Goal: Information Seeking & Learning: Learn about a topic

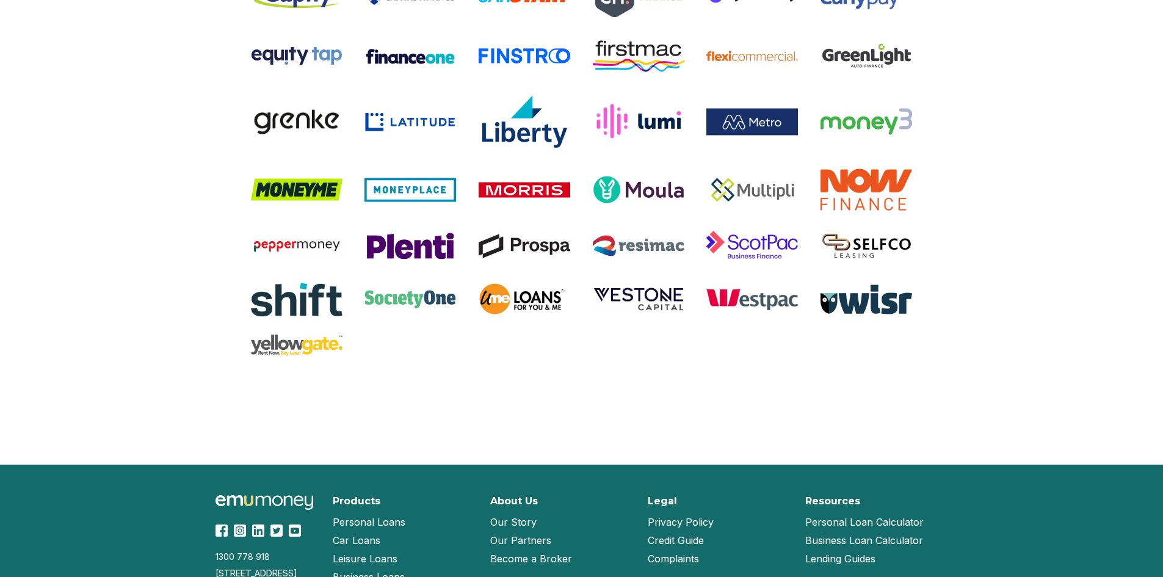
scroll to position [2380, 0]
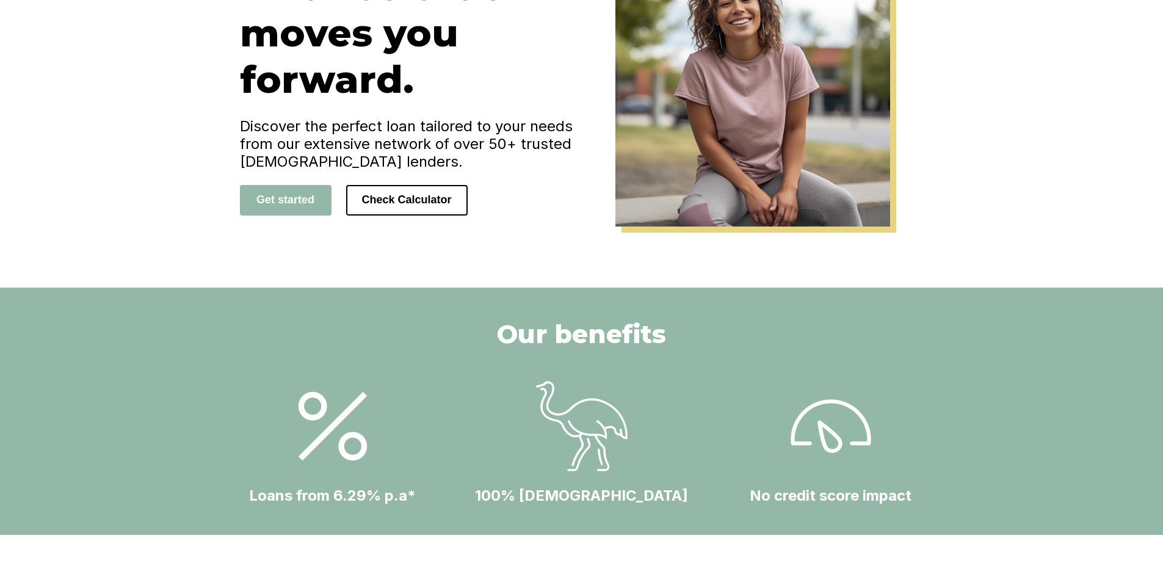
drag, startPoint x: 114, startPoint y: 350, endPoint x: 124, endPoint y: 299, distance: 52.3
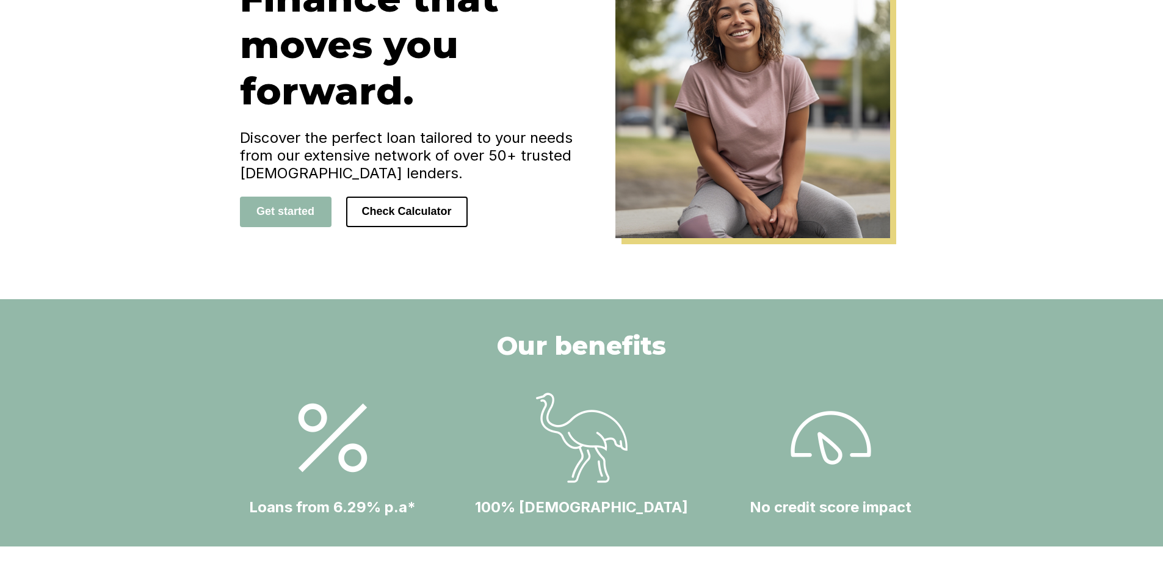
scroll to position [0, 0]
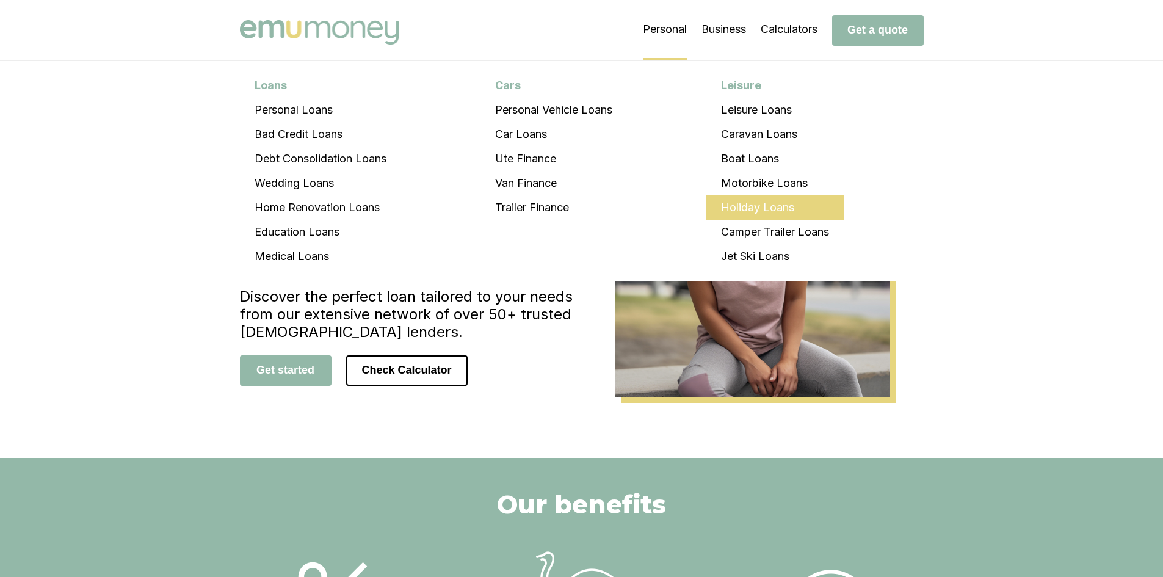
click at [737, 207] on li "Holiday Loans" at bounding box center [774, 207] width 137 height 24
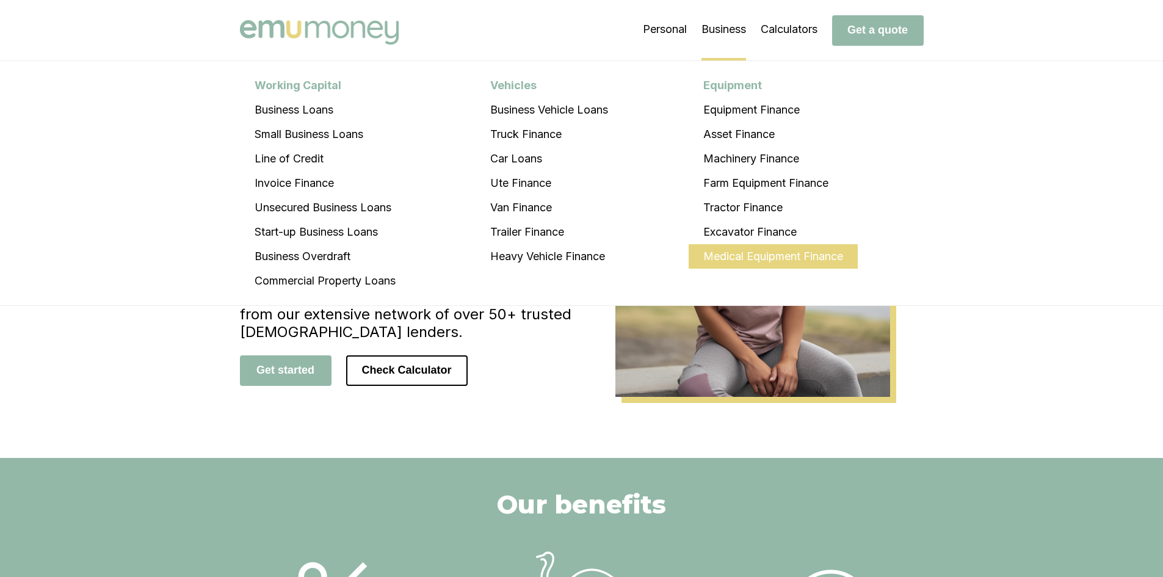
click at [721, 259] on li "Medical Equipment Finance" at bounding box center [772, 256] width 169 height 24
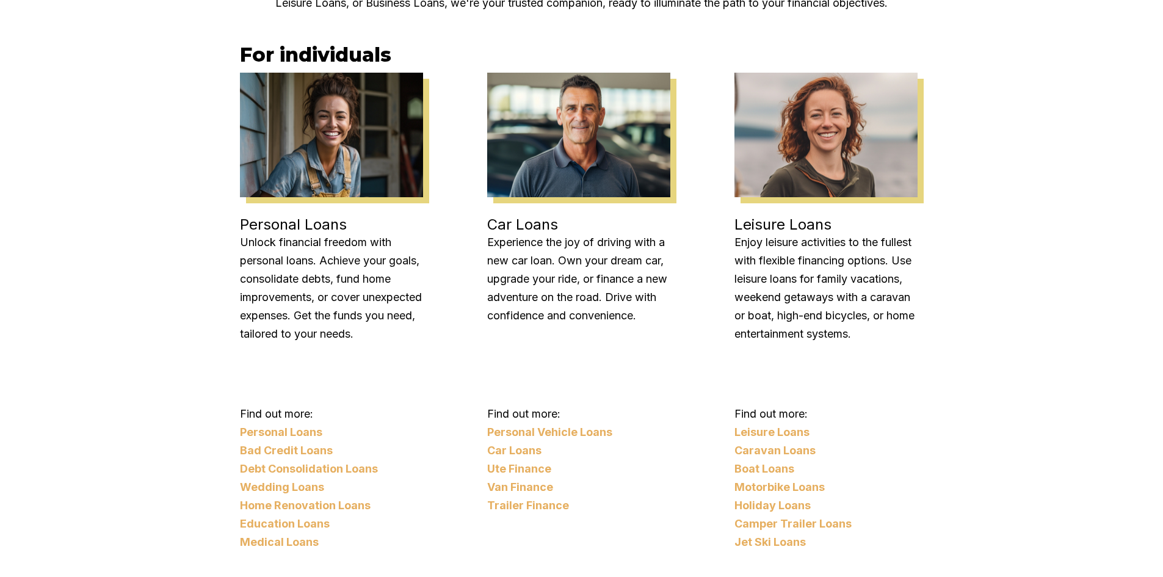
scroll to position [976, 0]
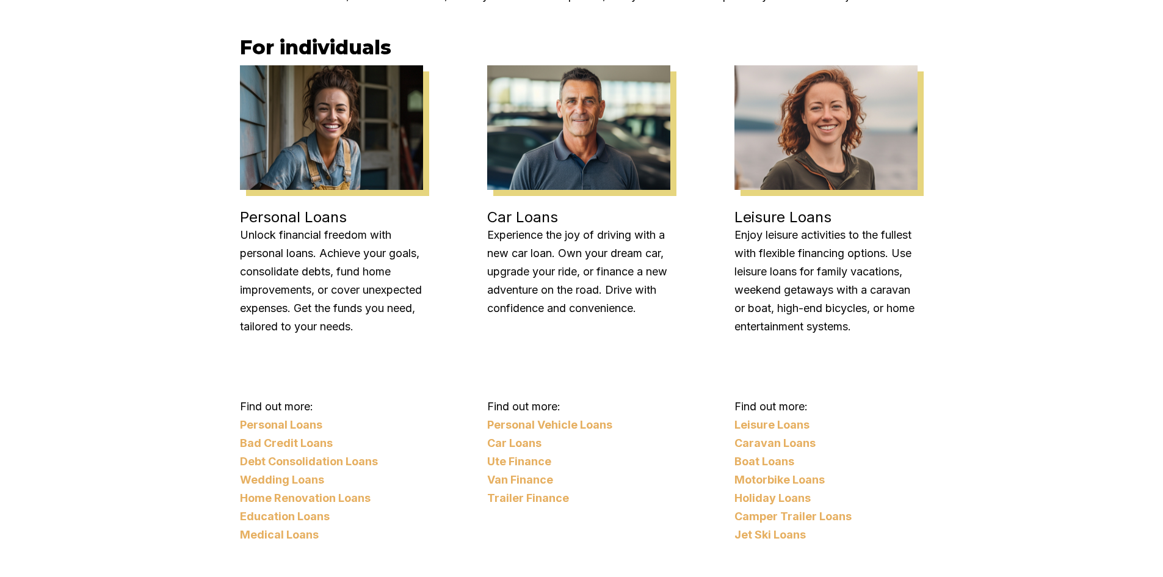
click at [770, 535] on link "Jet Ski Loans" at bounding box center [825, 534] width 183 height 18
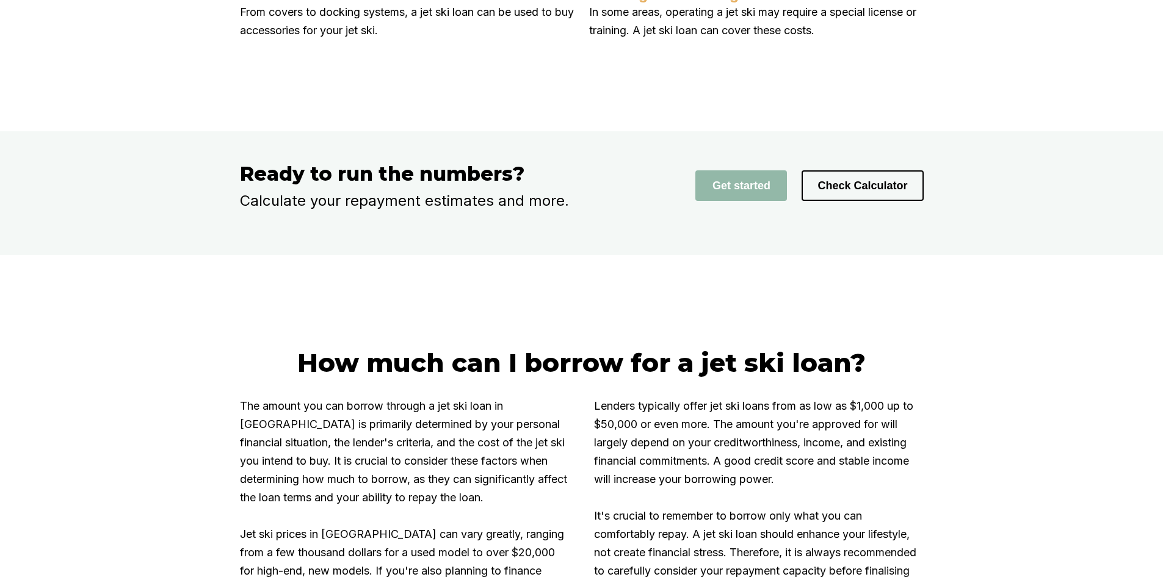
scroll to position [1953, 0]
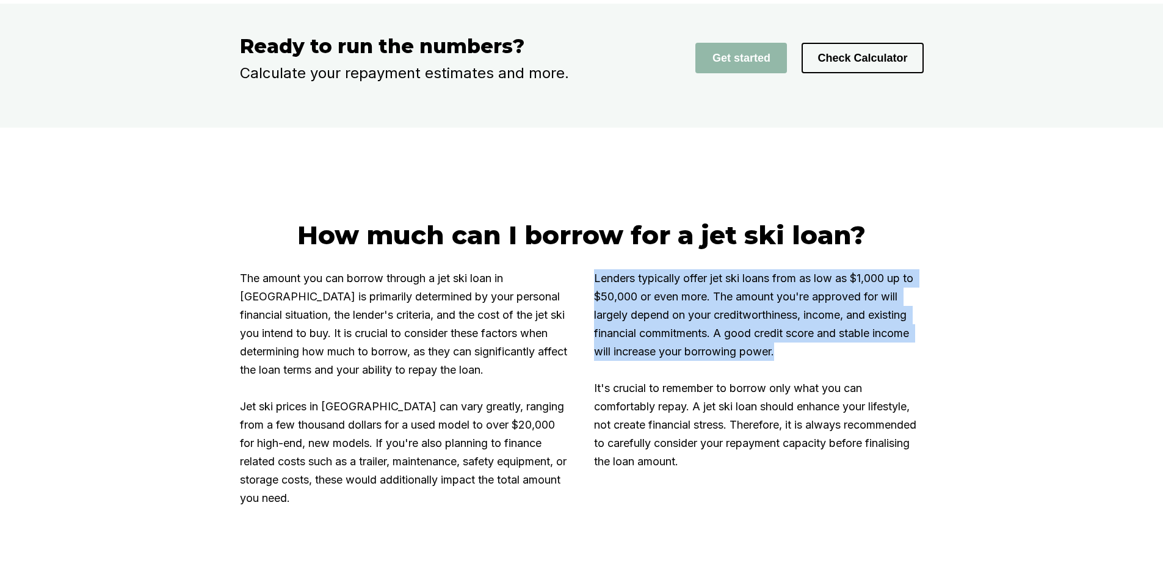
drag, startPoint x: 782, startPoint y: 405, endPoint x: 595, endPoint y: 334, distance: 200.3
click at [595, 334] on div "The amount you can borrow through a jet ski loan in Australia is primarily dete…" at bounding box center [582, 395] width 684 height 253
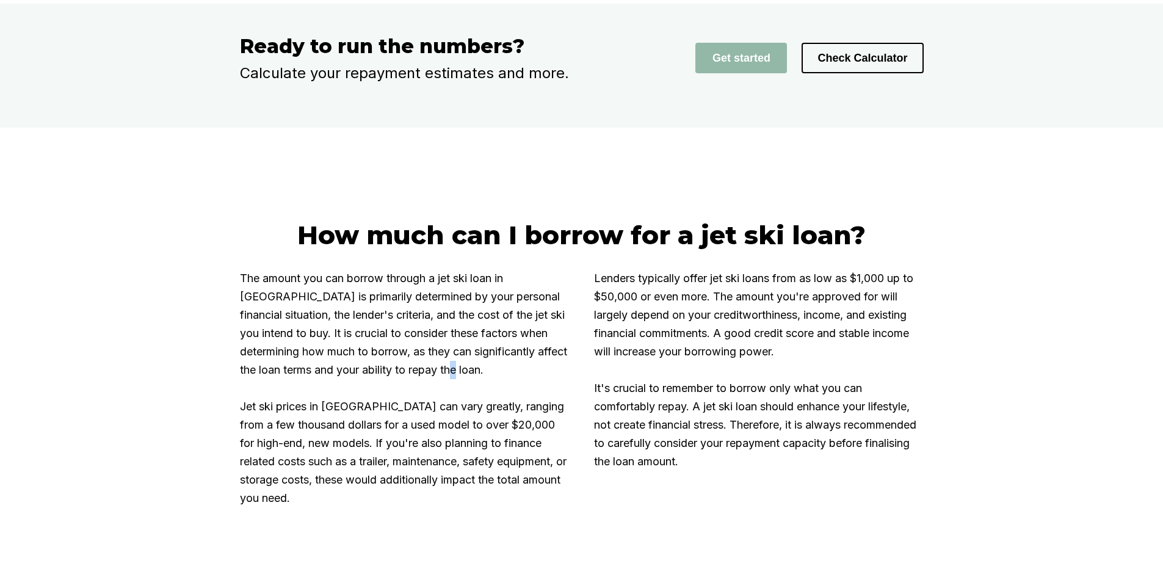
drag, startPoint x: 419, startPoint y: 427, endPoint x: 447, endPoint y: 435, distance: 29.2
click at [447, 435] on p "The amount you can borrow through a jet ski loan in Australia is primarily dete…" at bounding box center [405, 388] width 330 height 238
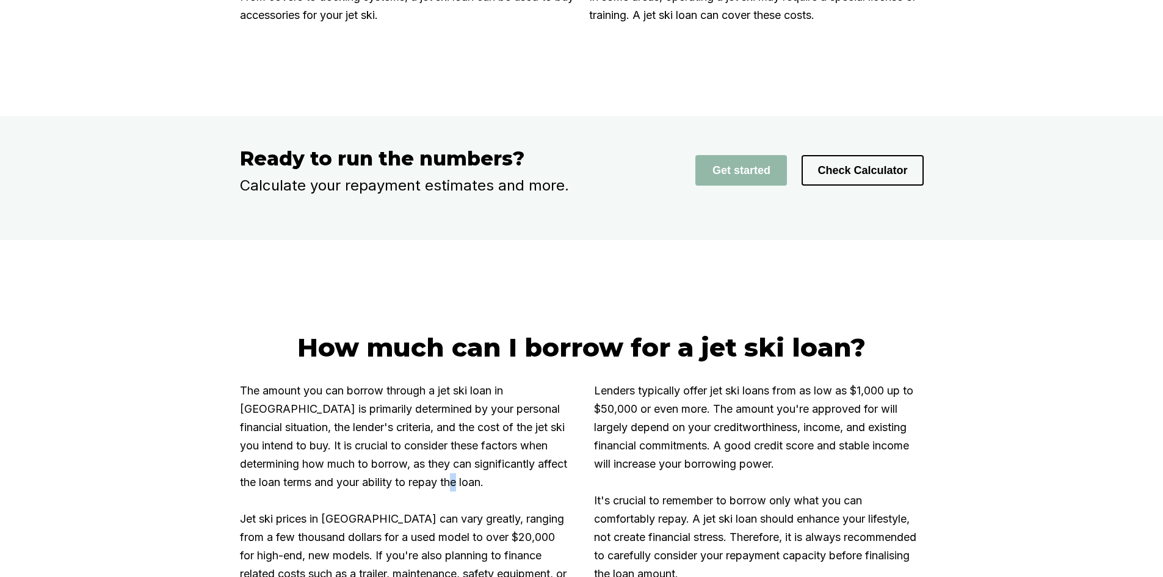
scroll to position [2014, 0]
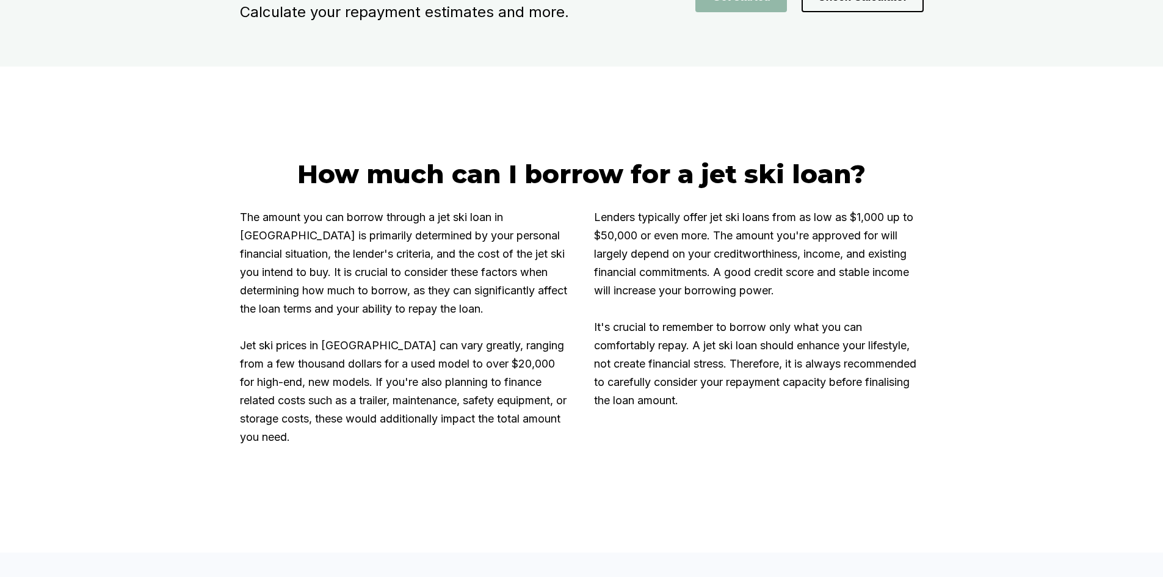
drag, startPoint x: 300, startPoint y: 492, endPoint x: 447, endPoint y: 497, distance: 146.5
click at [445, 461] on div "The amount you can borrow through a jet ski loan in Australia is primarily dete…" at bounding box center [582, 334] width 684 height 253
drag, startPoint x: 770, startPoint y: 452, endPoint x: 788, endPoint y: 438, distance: 23.4
click at [791, 446] on p "Lenders typically offer jet ski loans from as low as $1,000 up to $50,000 or ev…" at bounding box center [759, 327] width 330 height 238
drag, startPoint x: 793, startPoint y: 348, endPoint x: 809, endPoint y: 355, distance: 16.9
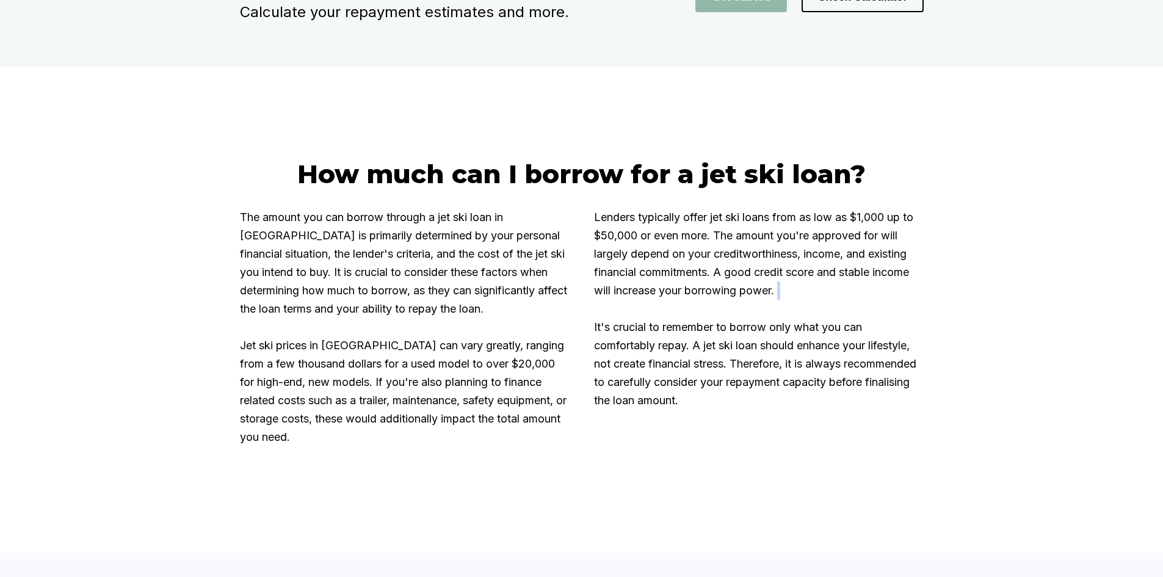
click at [809, 355] on p "Lenders typically offer jet ski loans from as low as $1,000 up to $50,000 or ev…" at bounding box center [759, 327] width 330 height 238
drag, startPoint x: 243, startPoint y: 269, endPoint x: 233, endPoint y: 262, distance: 12.6
click at [233, 262] on div "How much can I borrow for a jet ski loan? The amount you can borrow through a j…" at bounding box center [581, 309] width 732 height 303
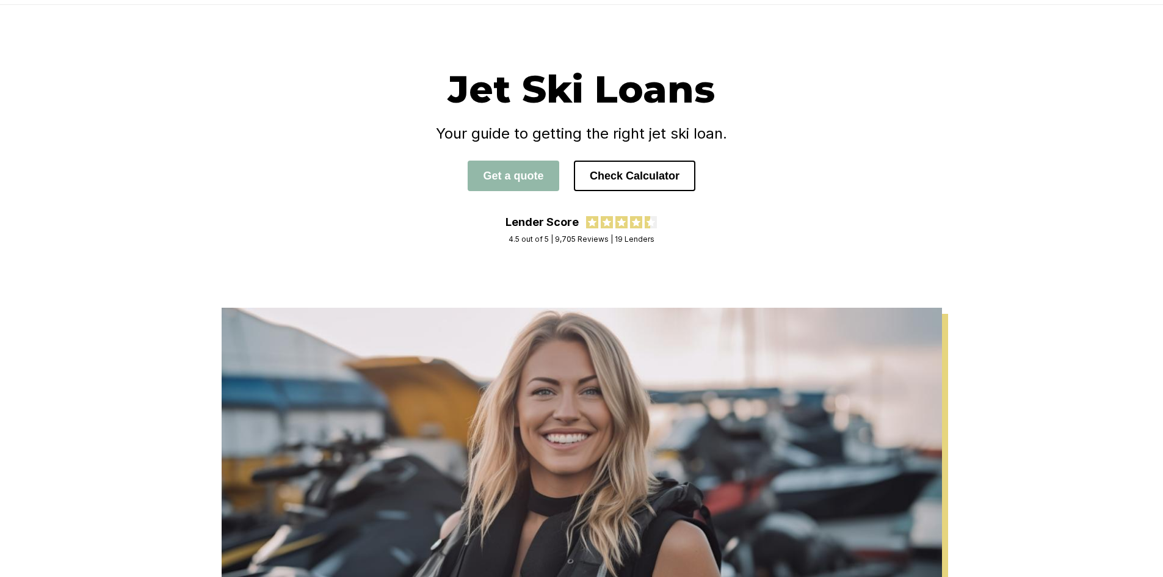
scroll to position [0, 0]
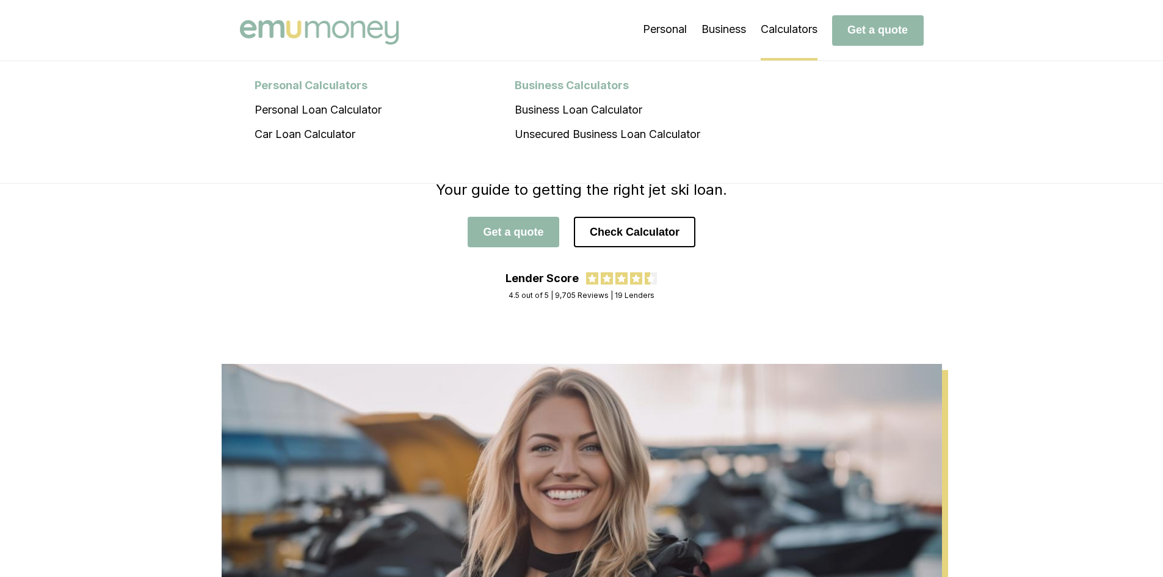
click at [779, 29] on li "Calculators Personal Calculators Personal Loan Calculator Car Loan Calculator B…" at bounding box center [788, 29] width 57 height 61
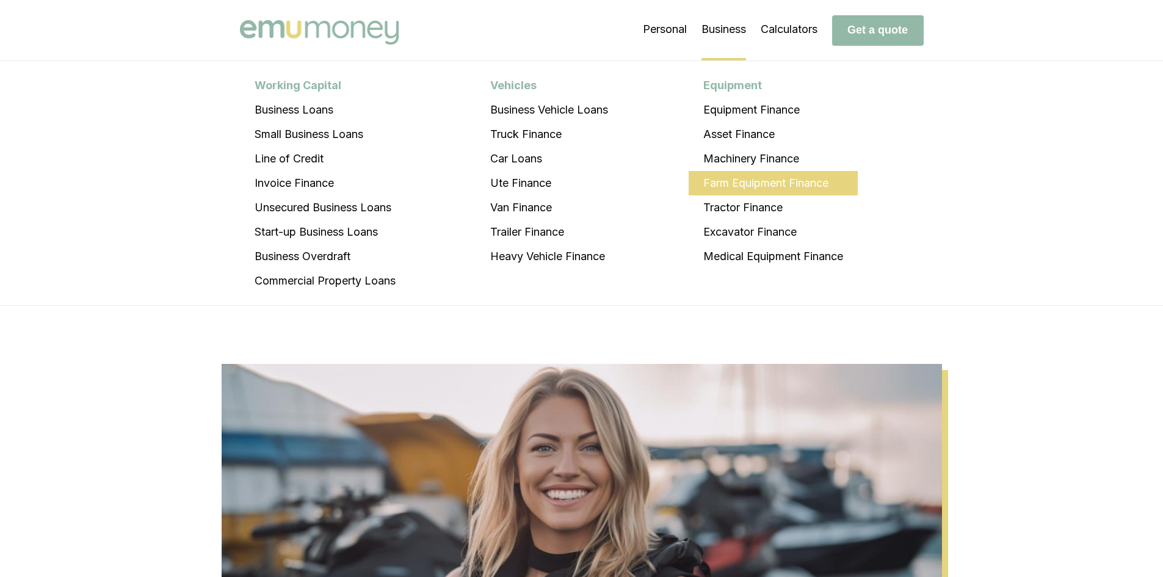
click at [716, 188] on li "Farm Equipment Finance" at bounding box center [772, 183] width 169 height 24
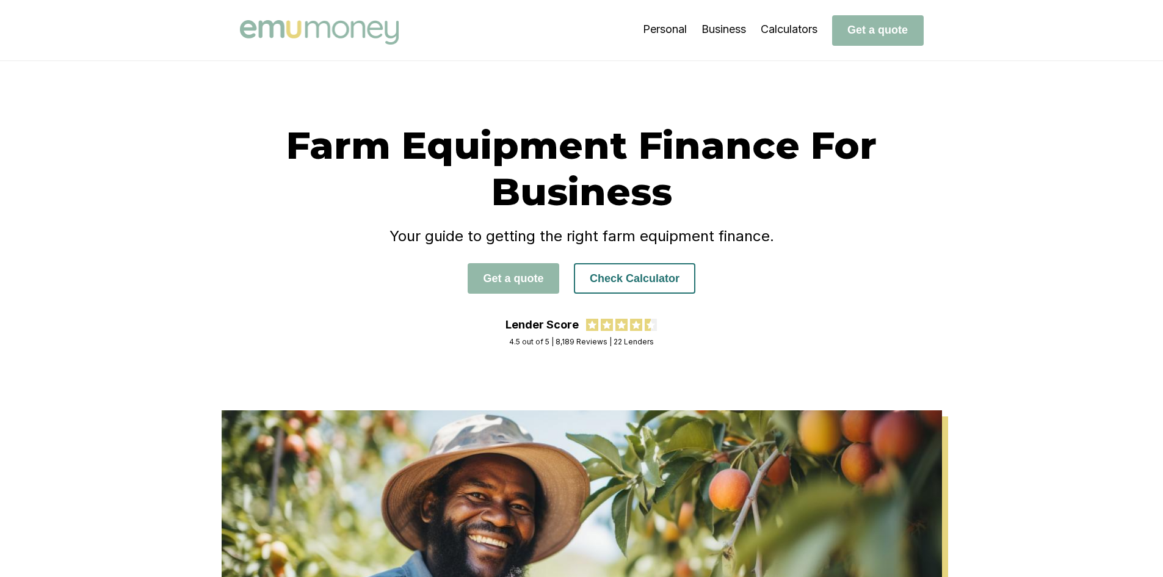
click at [626, 278] on button "Check Calculator" at bounding box center [634, 278] width 121 height 31
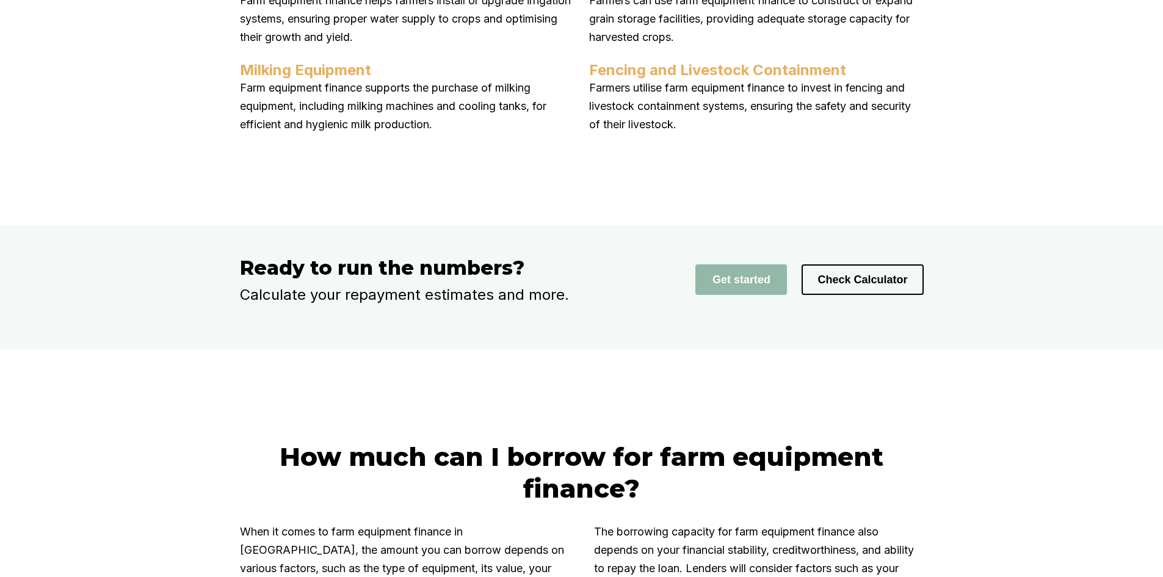
scroll to position [1497, 0]
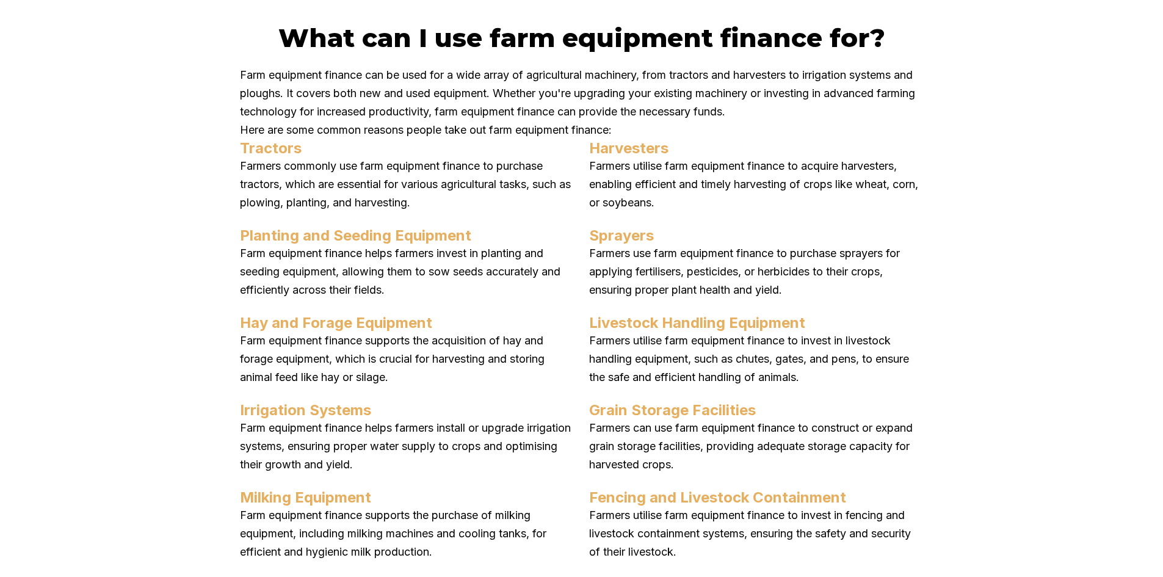
drag, startPoint x: 395, startPoint y: 328, endPoint x: 419, endPoint y: 339, distance: 26.2
click at [419, 339] on div "Tractors Farmers commonly use farm equipment finance to purchase tractors, whic…" at bounding box center [582, 350] width 684 height 422
drag, startPoint x: 405, startPoint y: 412, endPoint x: 496, endPoint y: 415, distance: 91.6
click at [496, 386] on p "Farm equipment finance supports the acquisition of hay and forage equipment, wh…" at bounding box center [407, 358] width 334 height 55
